Goal: Task Accomplishment & Management: Complete application form

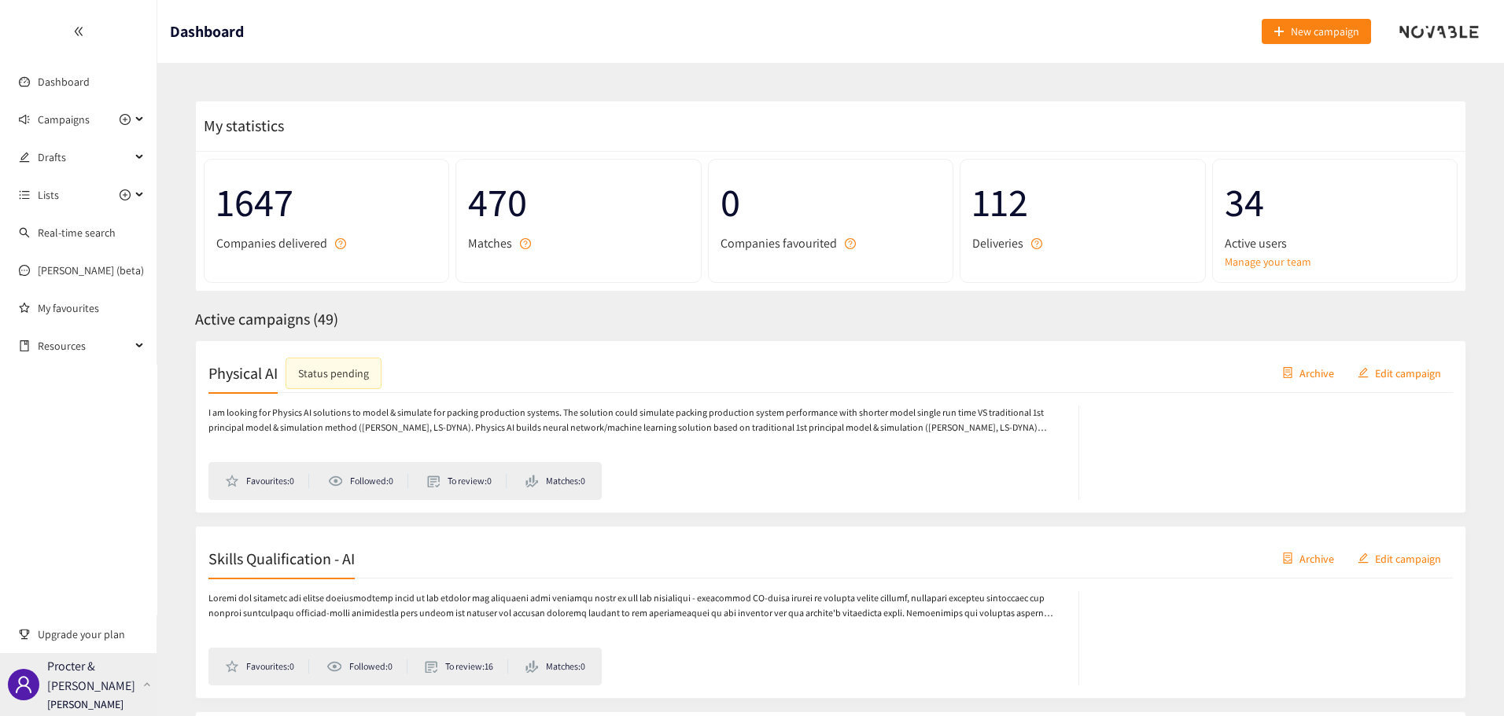
click at [98, 678] on p "Procter & [PERSON_NAME]" at bounding box center [92, 676] width 90 height 39
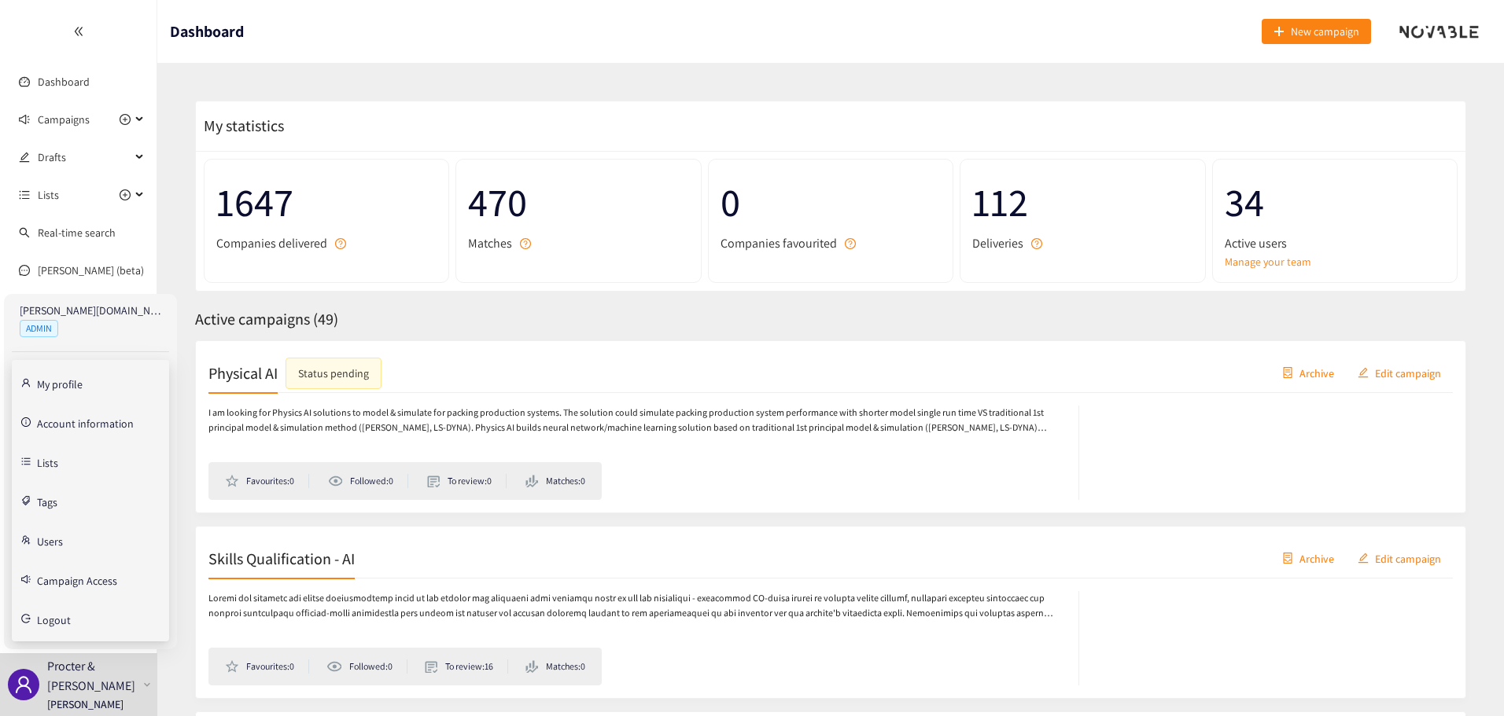
click at [63, 547] on link "Users" at bounding box center [50, 540] width 26 height 14
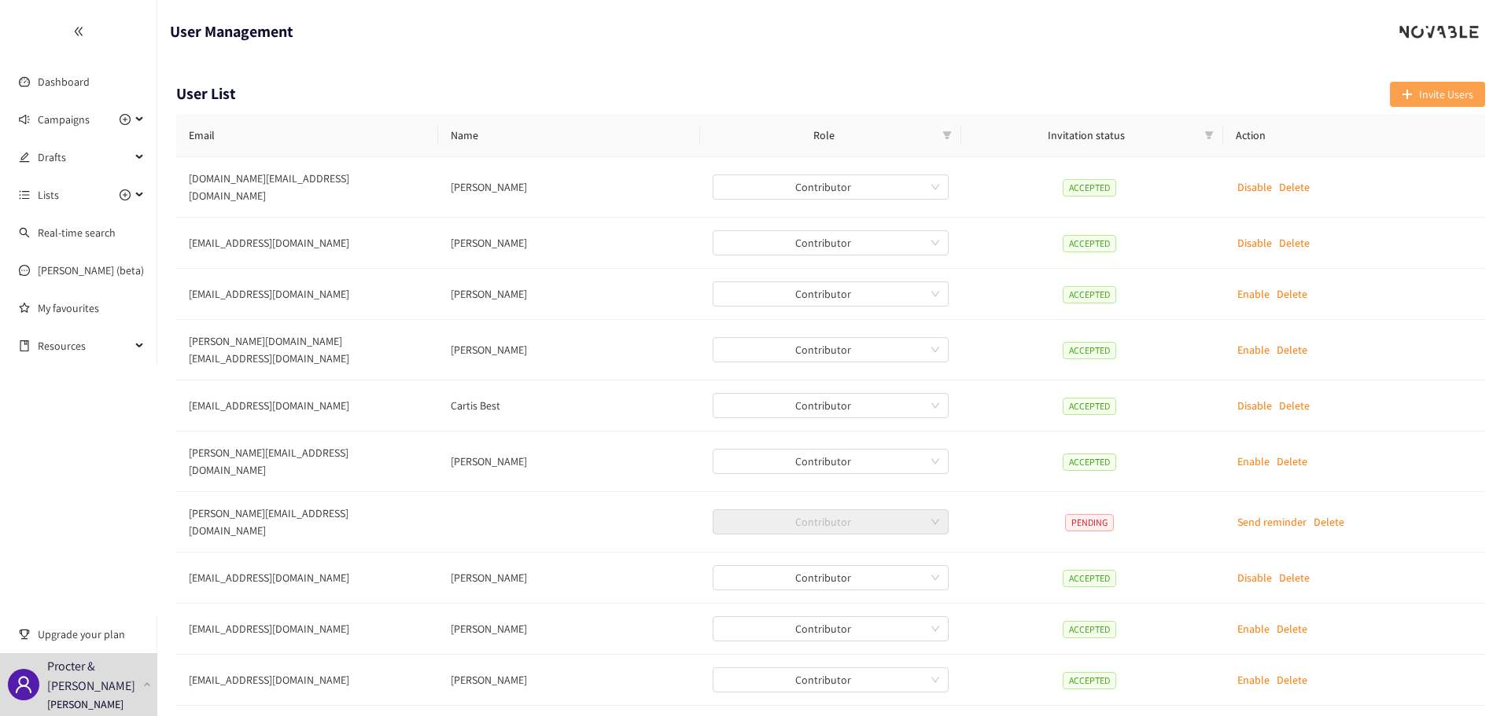
click at [1453, 90] on span "Invite Users" at bounding box center [1446, 94] width 54 height 17
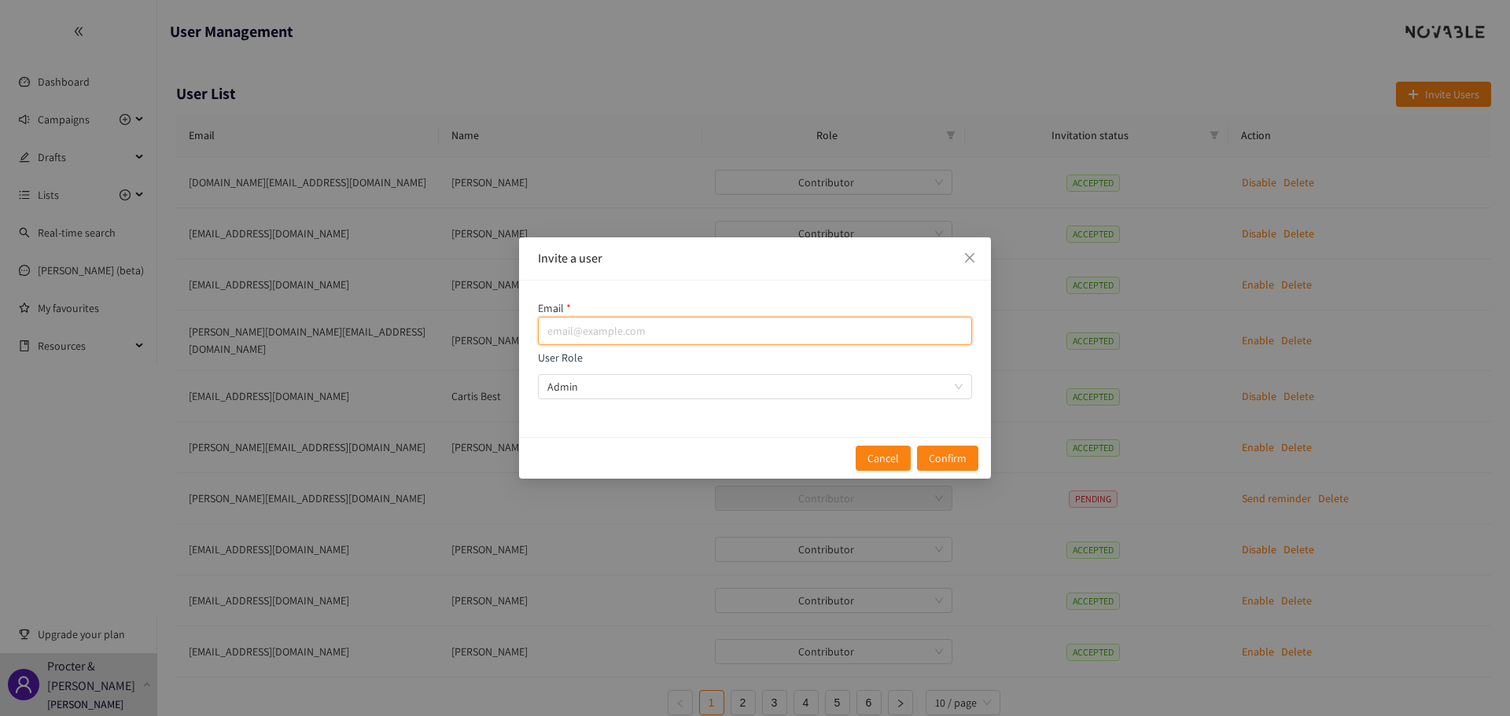
click at [595, 329] on input "email" at bounding box center [755, 331] width 434 height 28
paste input "[PERSON_NAME][DOMAIN_NAME][EMAIL_ADDRESS][DOMAIN_NAME]"
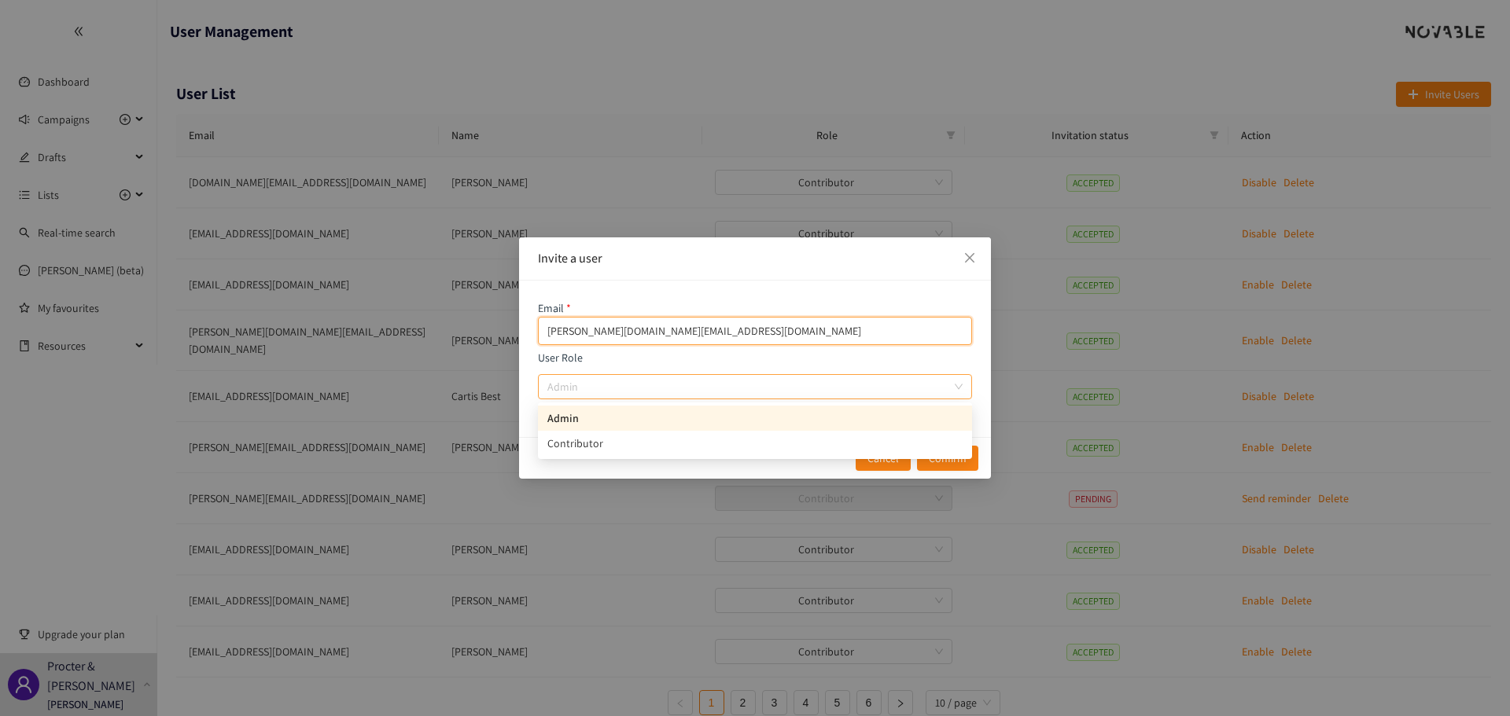
click at [573, 387] on span "Admin" at bounding box center [754, 387] width 415 height 24
type input "[PERSON_NAME][DOMAIN_NAME][EMAIL_ADDRESS][DOMAIN_NAME]"
click at [573, 387] on input "User Role Admin" at bounding box center [749, 387] width 404 height 24
click at [580, 444] on div "Contributor" at bounding box center [754, 443] width 415 height 17
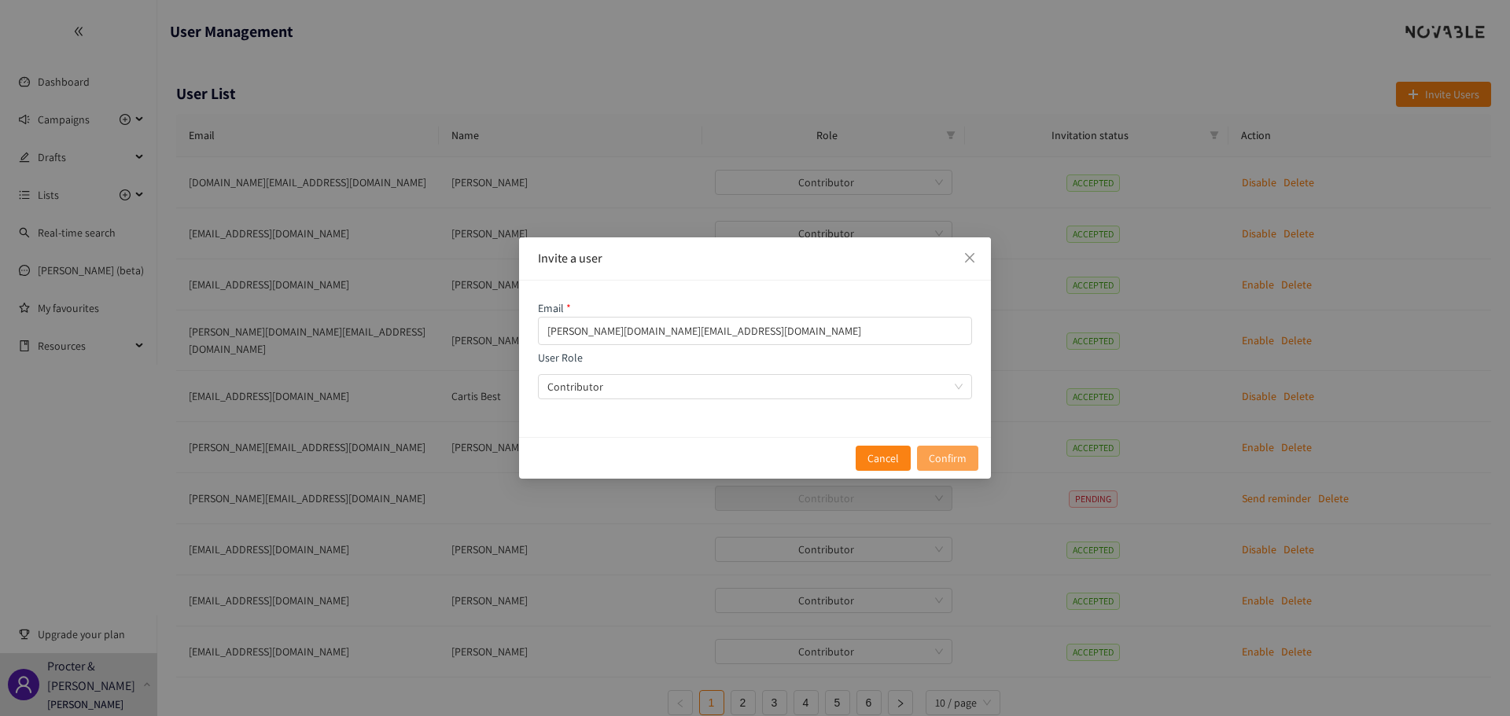
click at [950, 455] on span "Confirm" at bounding box center [948, 458] width 38 height 17
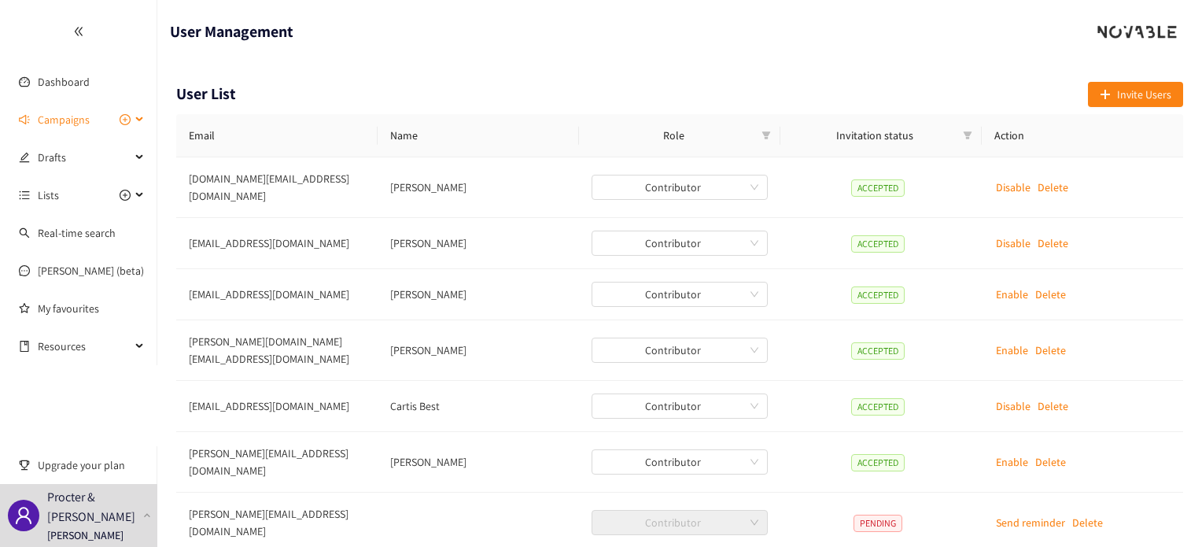
click at [46, 125] on span "Campaigns" at bounding box center [64, 119] width 52 height 31
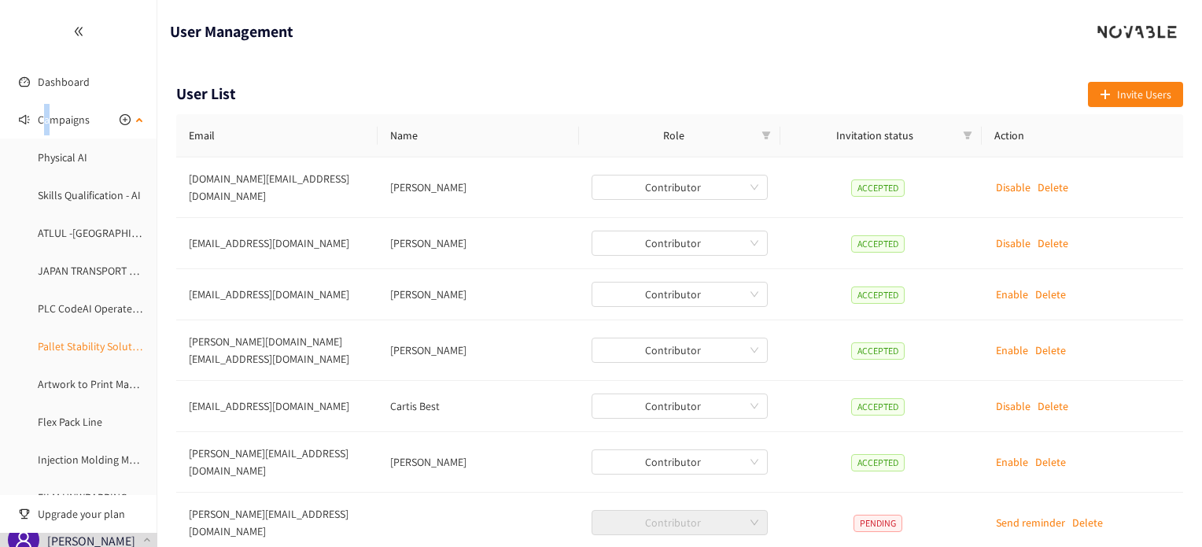
click at [72, 351] on link "Pallet Stability Solutions" at bounding box center [95, 346] width 114 height 14
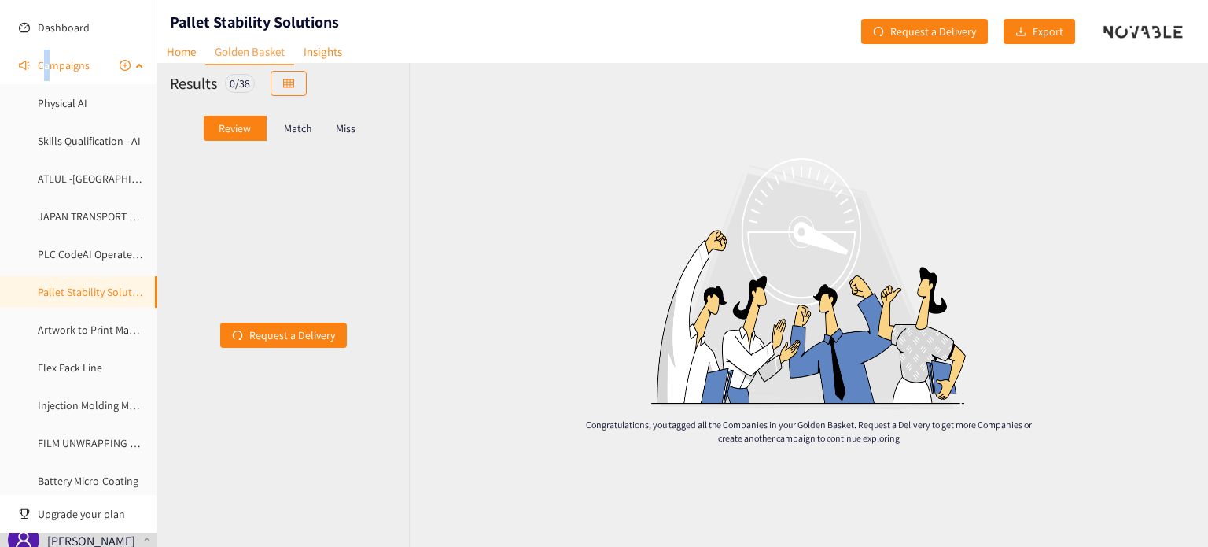
scroll to position [157, 0]
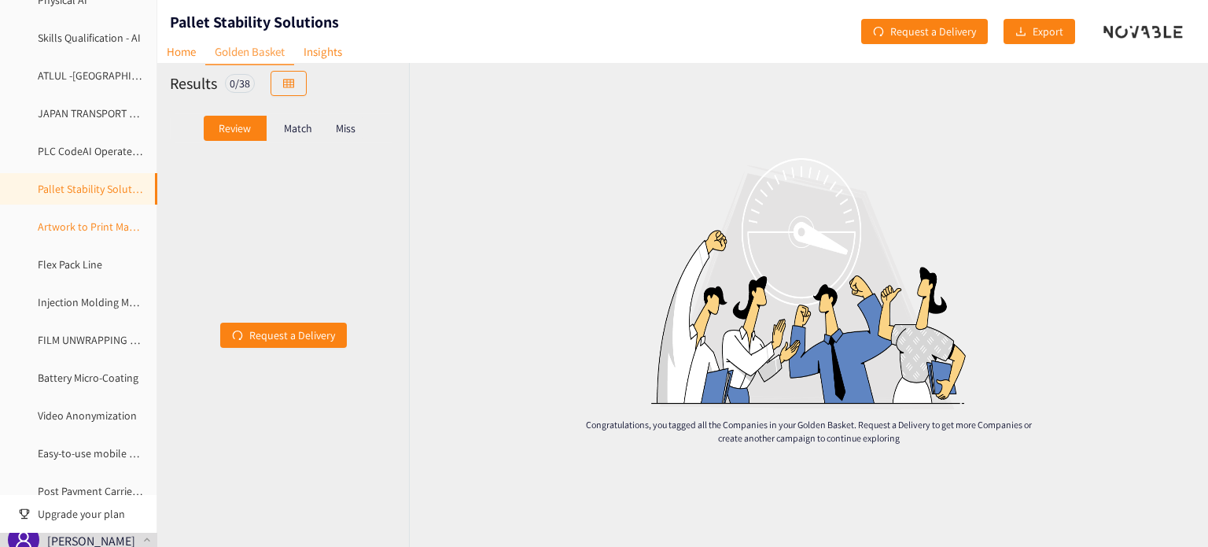
click at [75, 223] on link "Artwork to Print Management" at bounding box center [107, 226] width 139 height 14
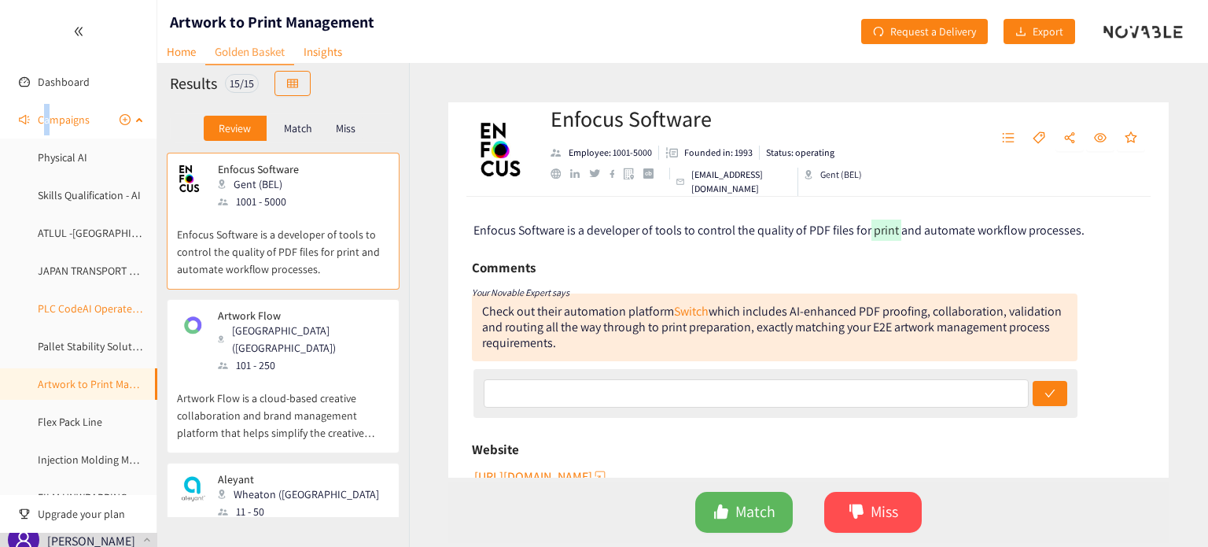
click at [80, 301] on link "PLC CodeAI Operate Maintenance" at bounding box center [116, 308] width 157 height 14
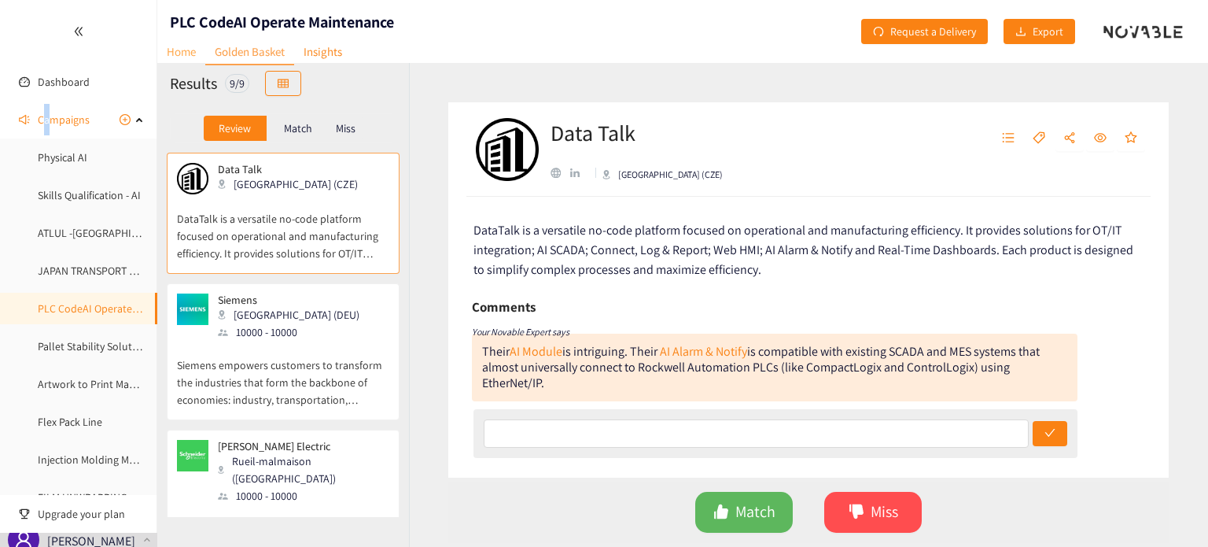
click at [179, 58] on link "Home" at bounding box center [181, 51] width 48 height 24
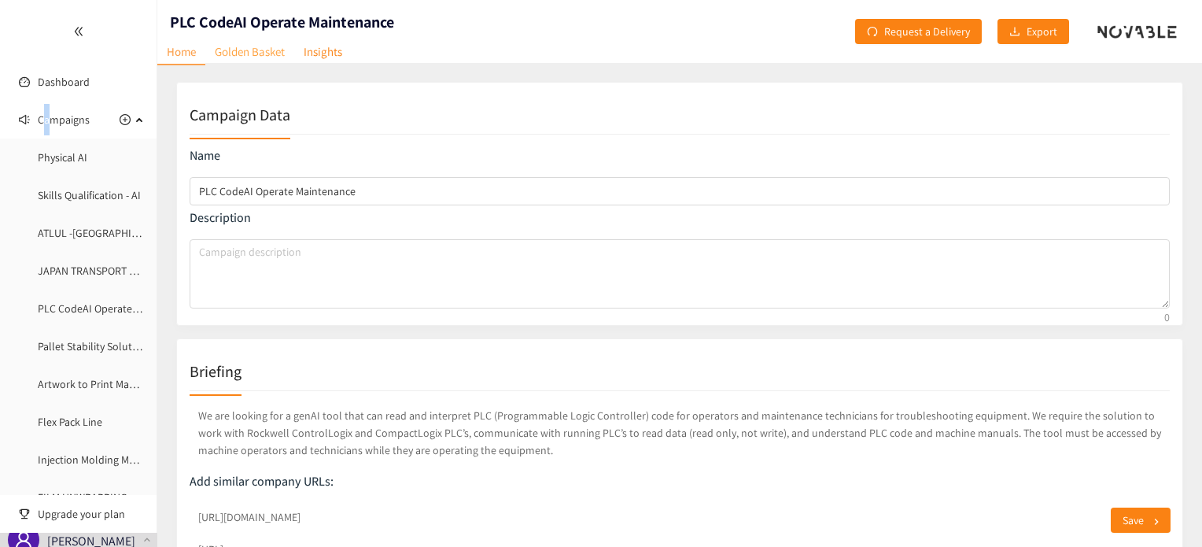
click at [252, 53] on link "Golden Basket" at bounding box center [249, 51] width 89 height 24
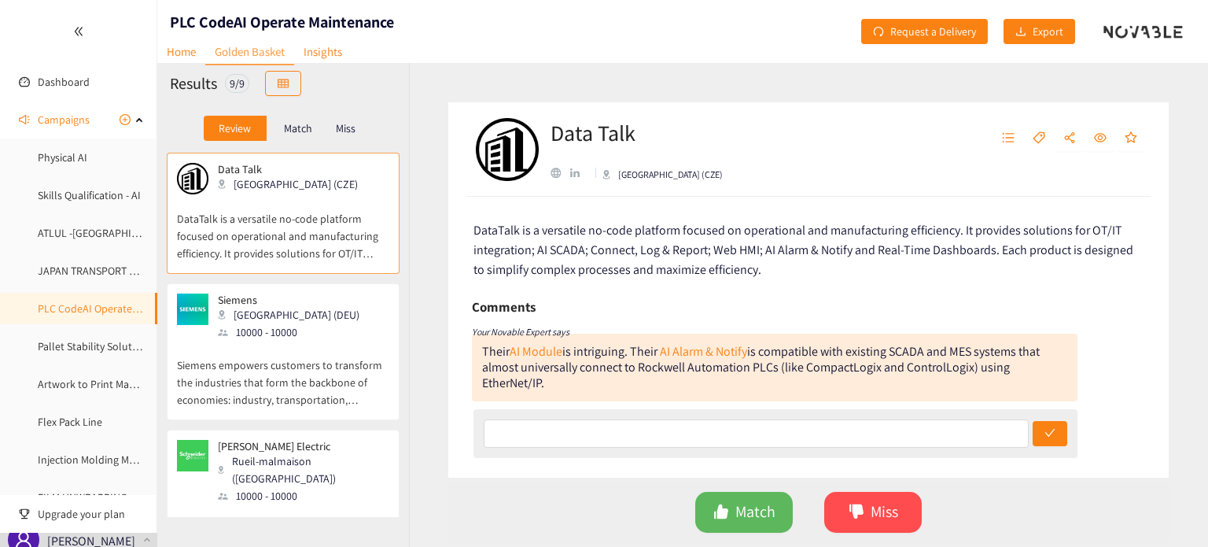
click at [302, 131] on p "Match" at bounding box center [298, 128] width 28 height 13
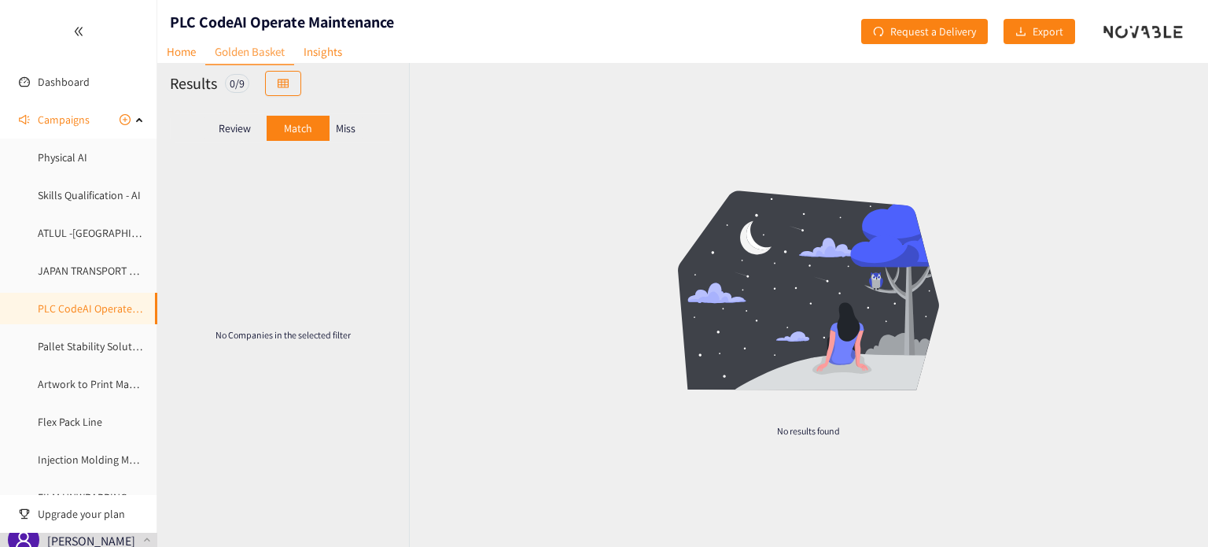
click at [259, 130] on div "Review" at bounding box center [235, 128] width 63 height 25
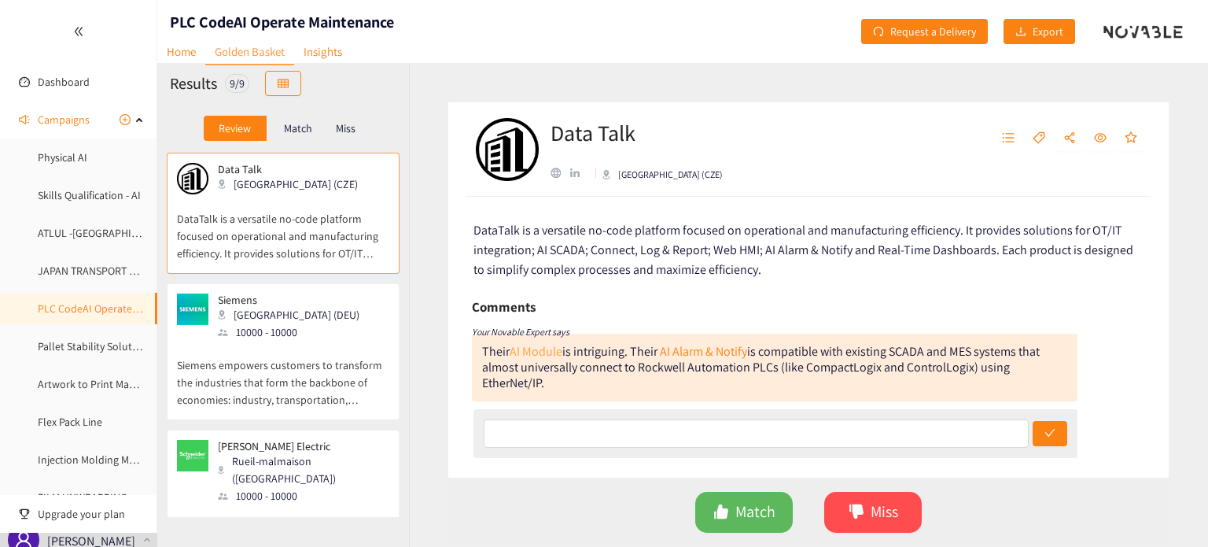
click at [537, 351] on link "AI Module" at bounding box center [536, 351] width 53 height 17
click at [730, 345] on link "AI Alarm & Notify" at bounding box center [703, 351] width 87 height 17
click at [269, 337] on div "10000 - 10000" at bounding box center [293, 331] width 151 height 17
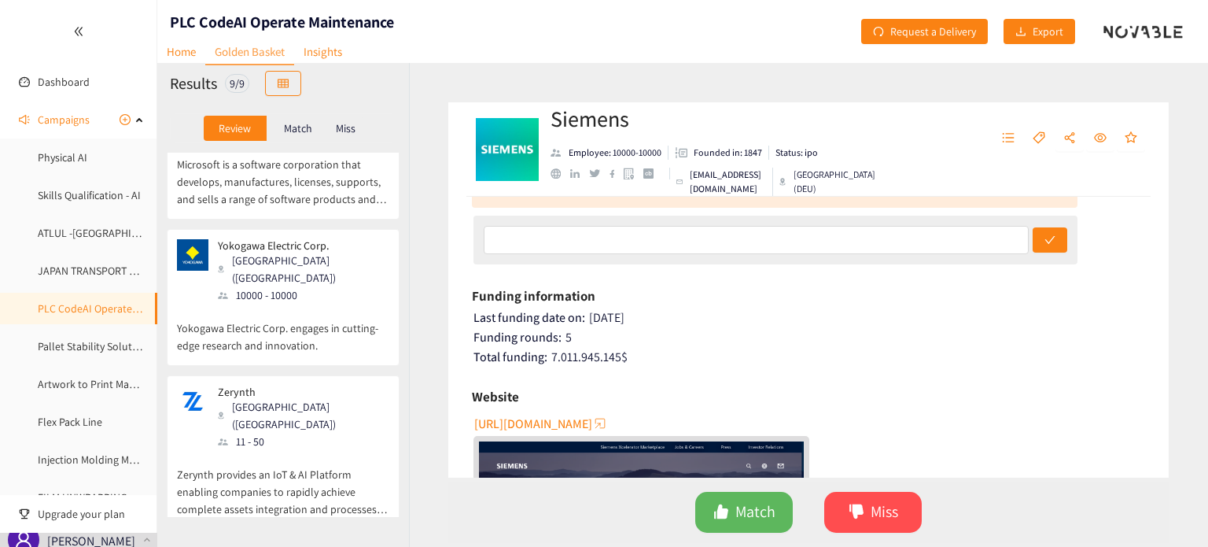
scroll to position [864, 0]
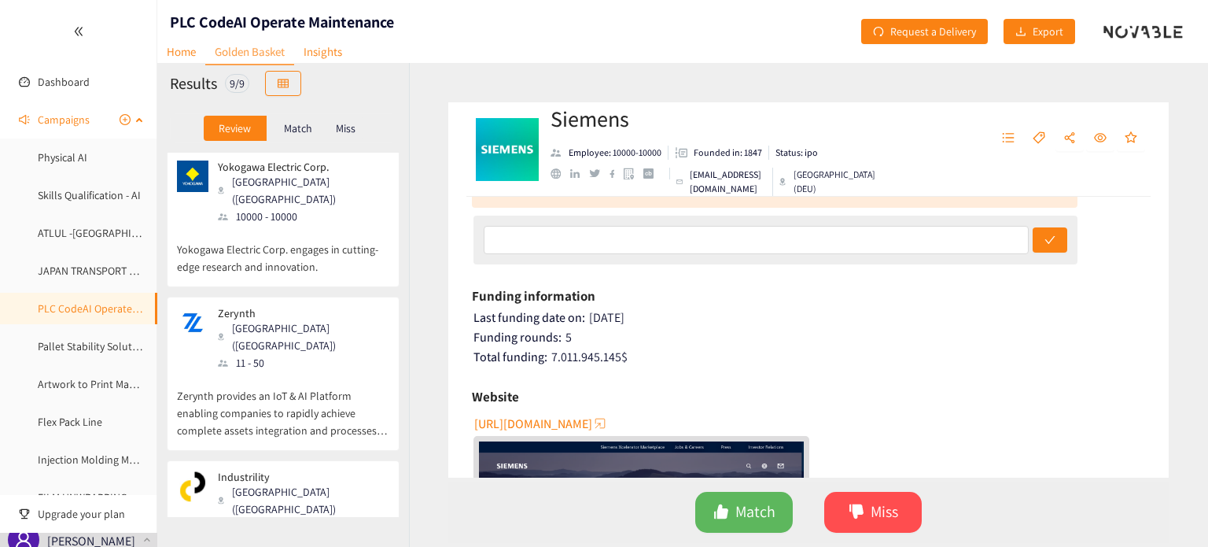
click at [83, 120] on span "Campaigns" at bounding box center [64, 119] width 52 height 31
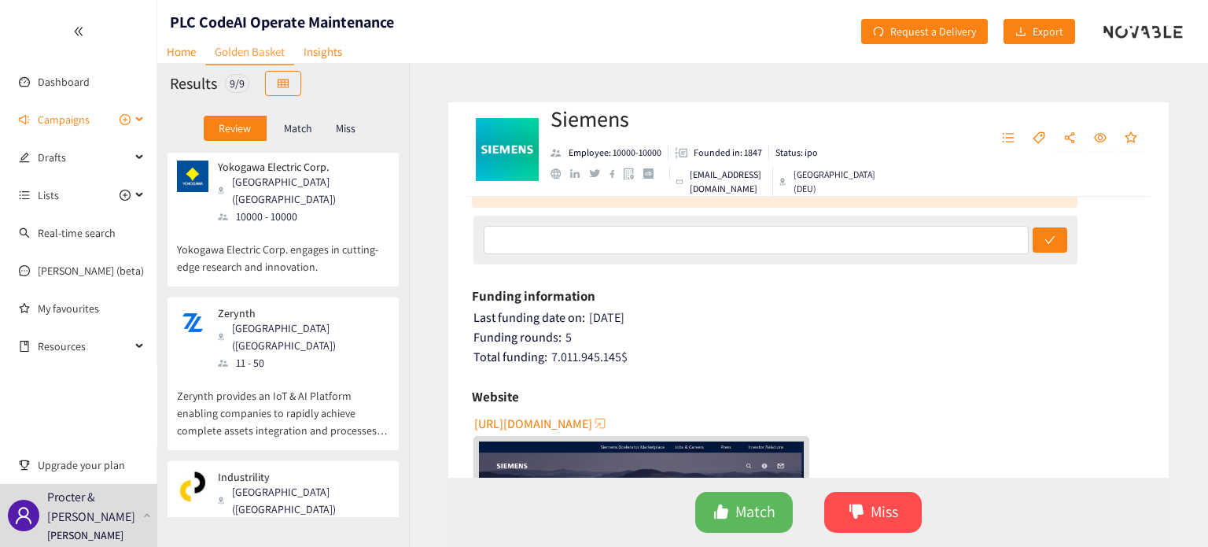
click at [83, 120] on span "Campaigns" at bounding box center [64, 119] width 52 height 31
